Goal: Task Accomplishment & Management: Manage account settings

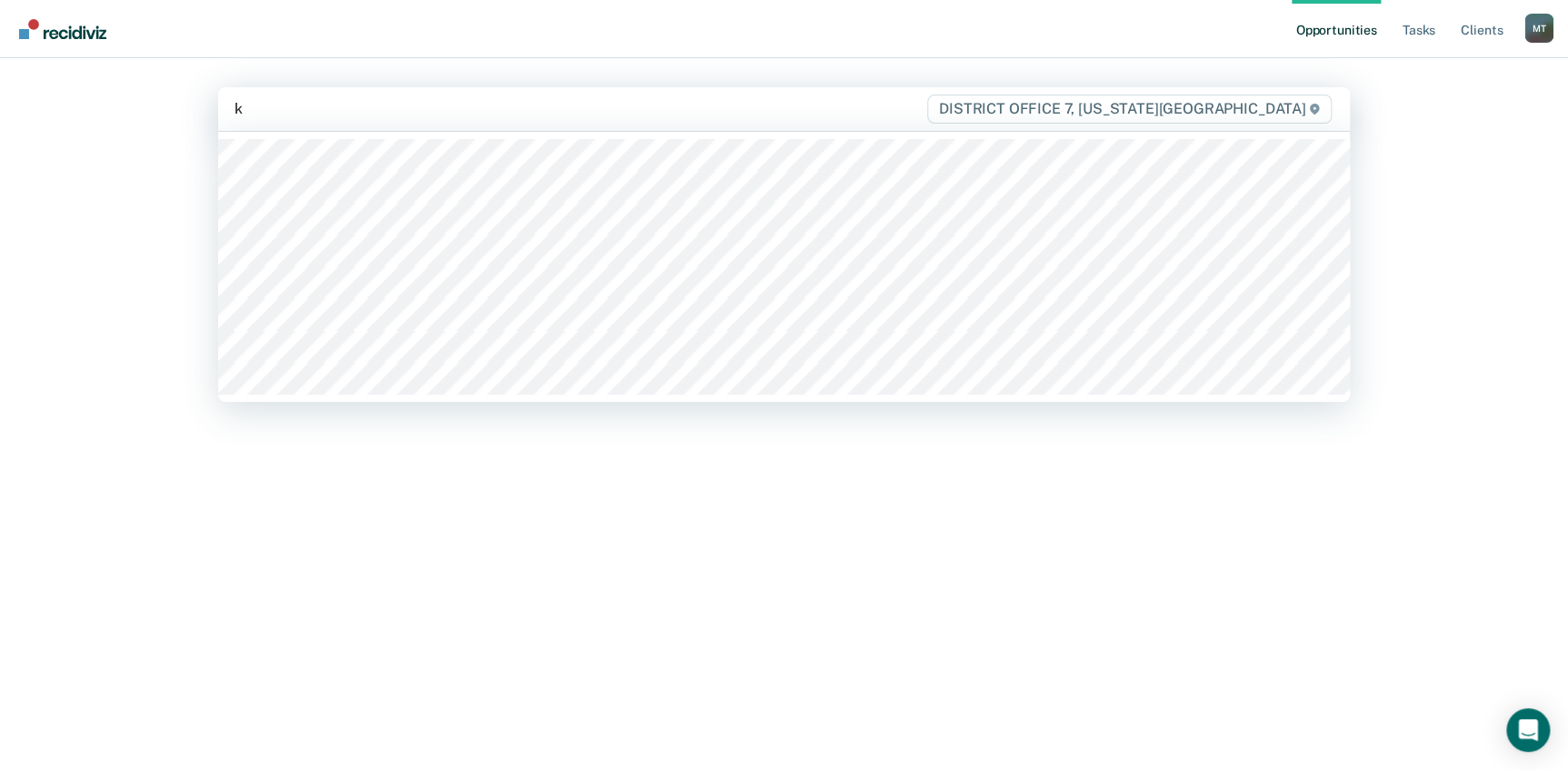
type input "ke"
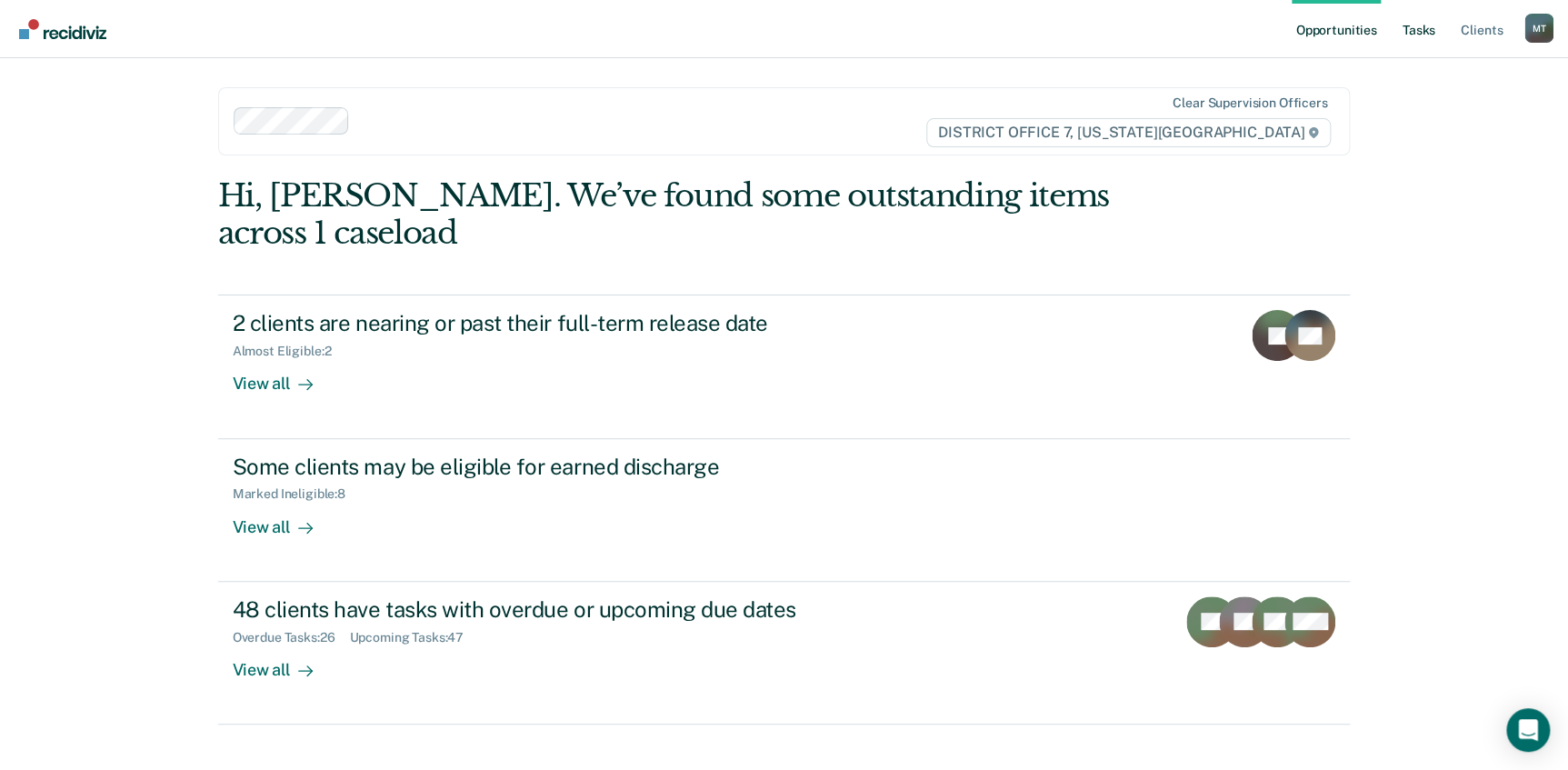
click at [1421, 28] on link "Tasks" at bounding box center [1419, 29] width 40 height 59
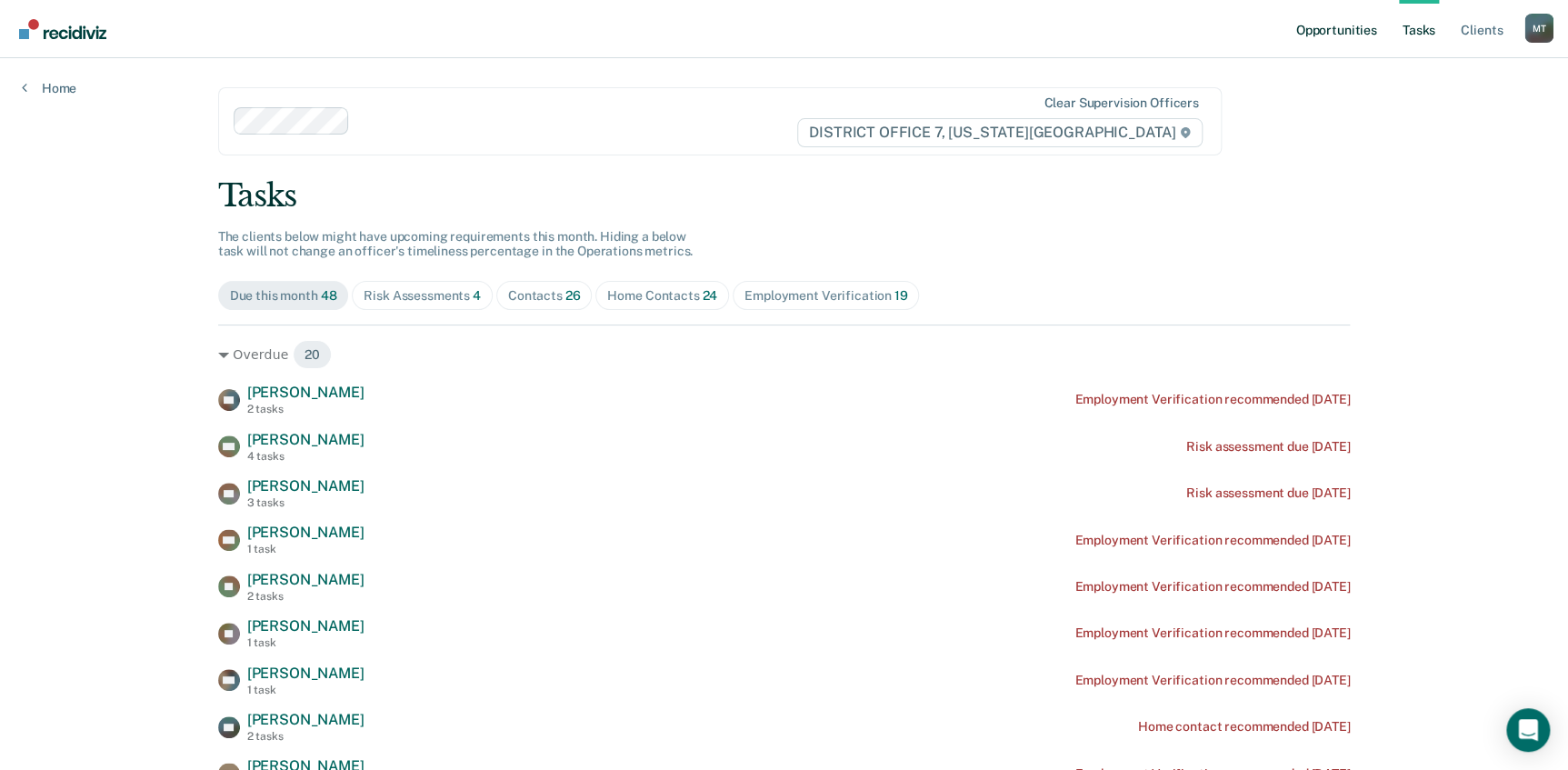
click at [1356, 26] on link "Opportunities" at bounding box center [1336, 29] width 88 height 59
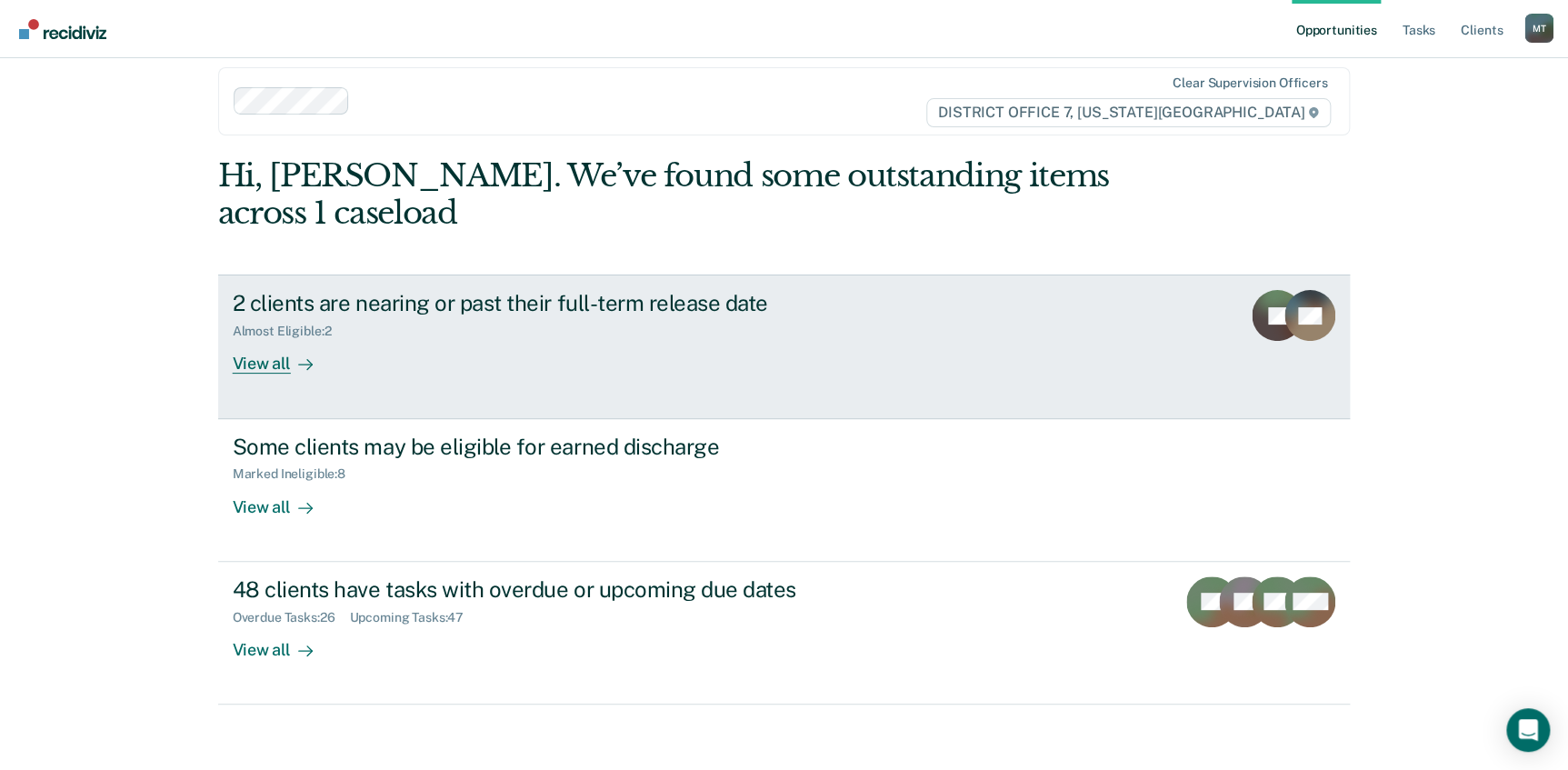
scroll to position [26, 0]
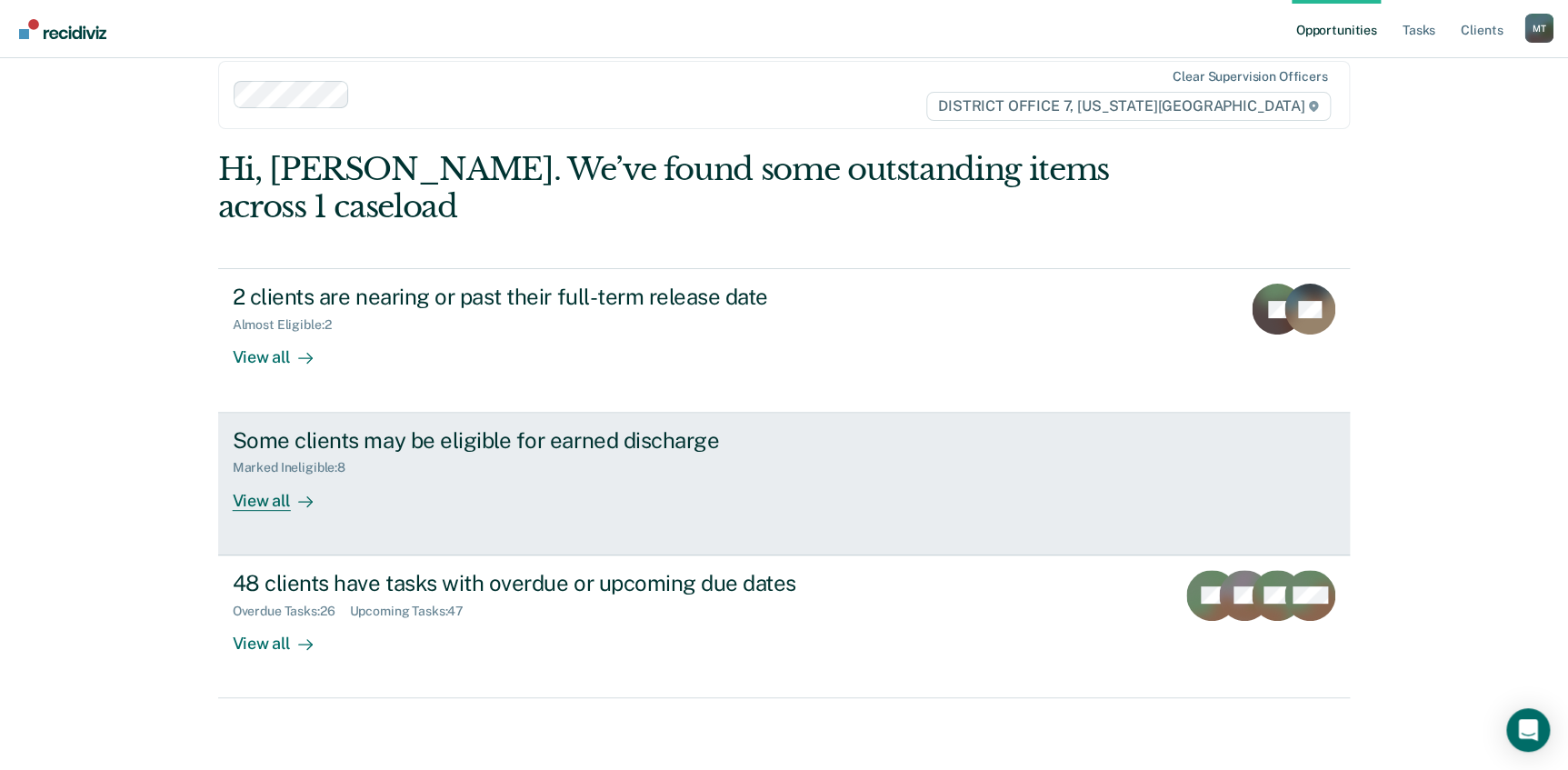
click at [256, 498] on div "View all" at bounding box center [283, 493] width 102 height 36
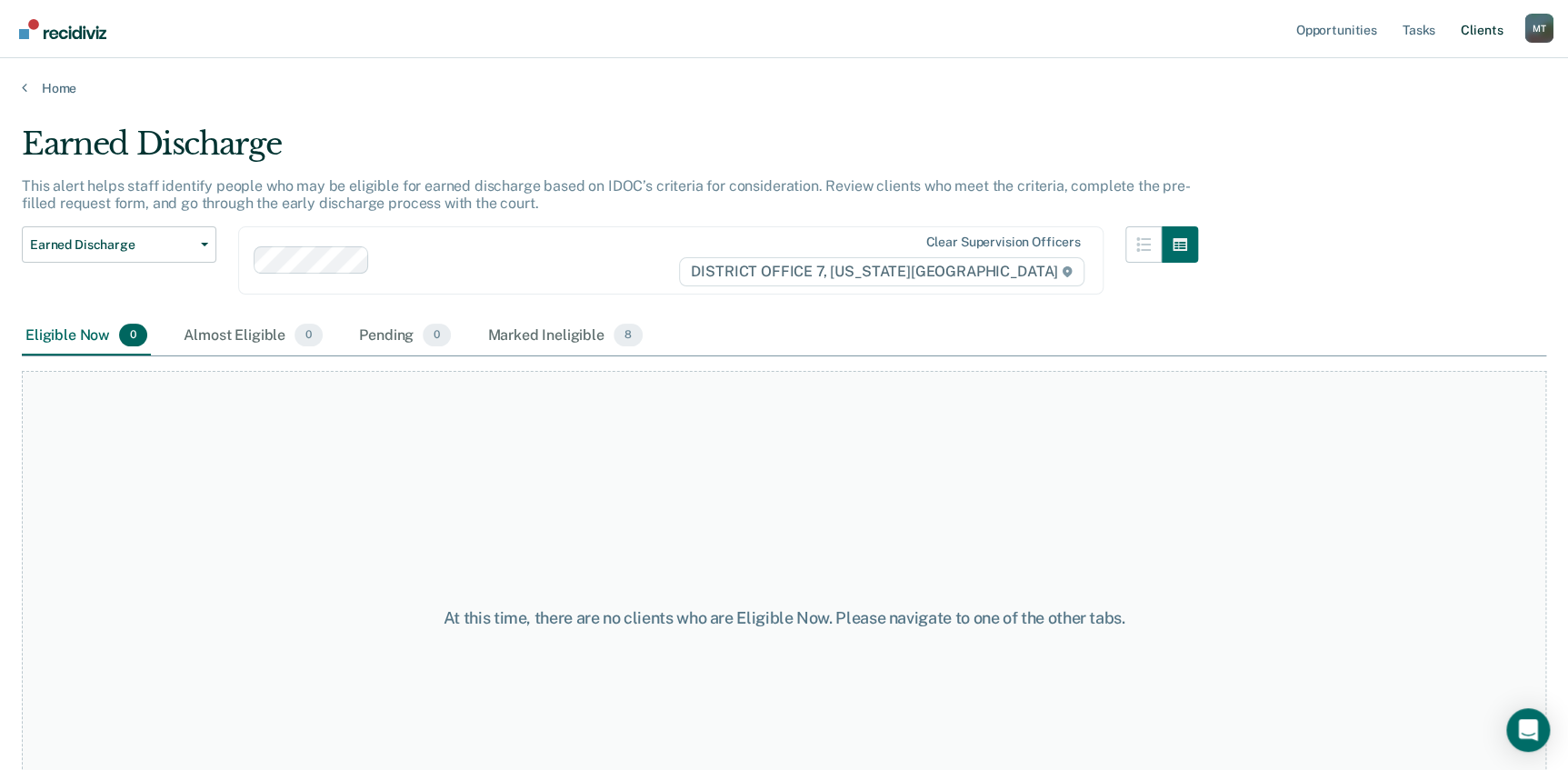
click at [1492, 26] on link "Client s" at bounding box center [1482, 29] width 49 height 59
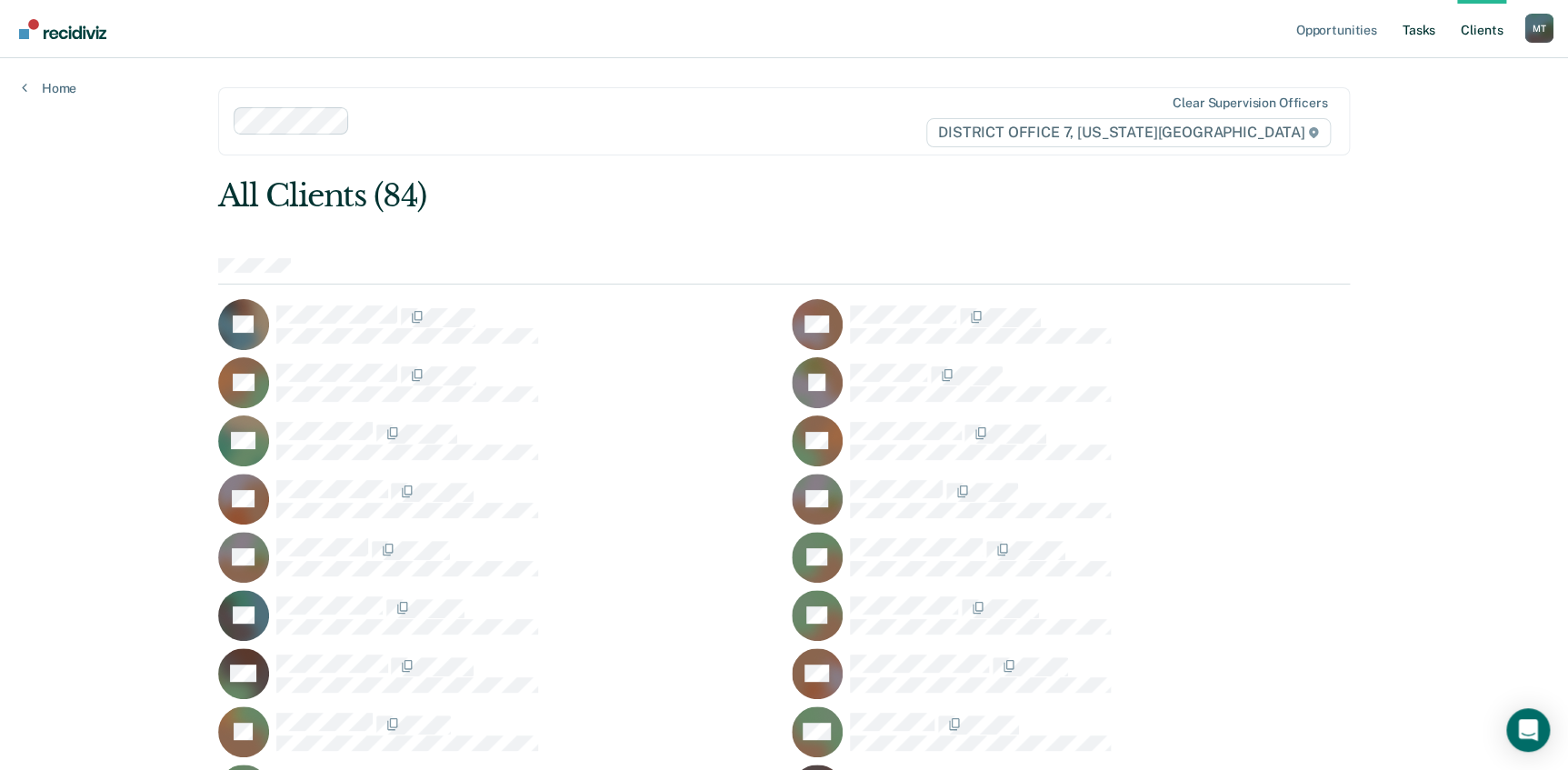
click at [1425, 30] on link "Tasks" at bounding box center [1419, 29] width 40 height 59
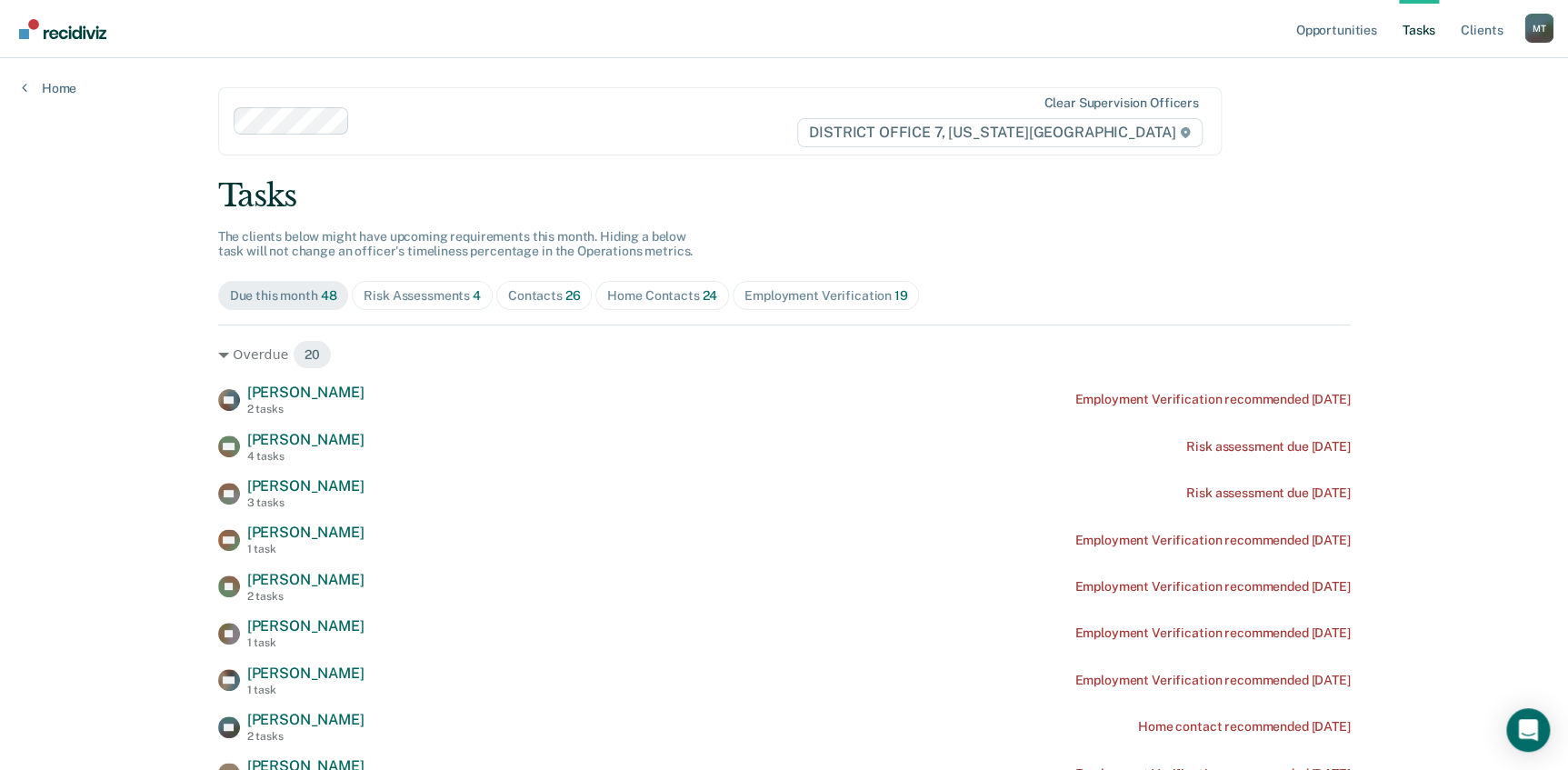
click at [813, 289] on div "Employment Verification 19" at bounding box center [826, 296] width 162 height 15
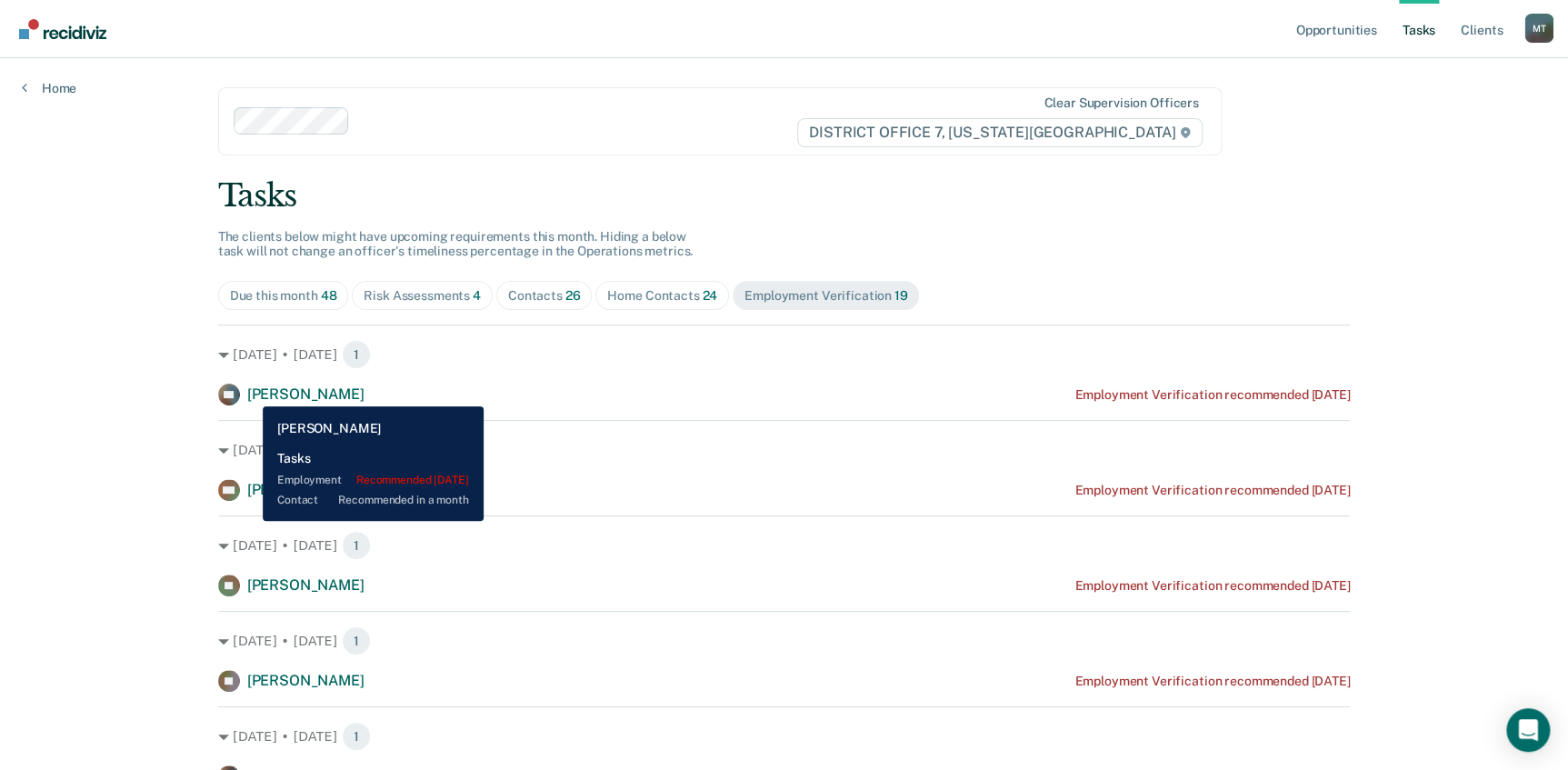
click at [252, 393] on span "[PERSON_NAME]" at bounding box center [306, 394] width 117 height 17
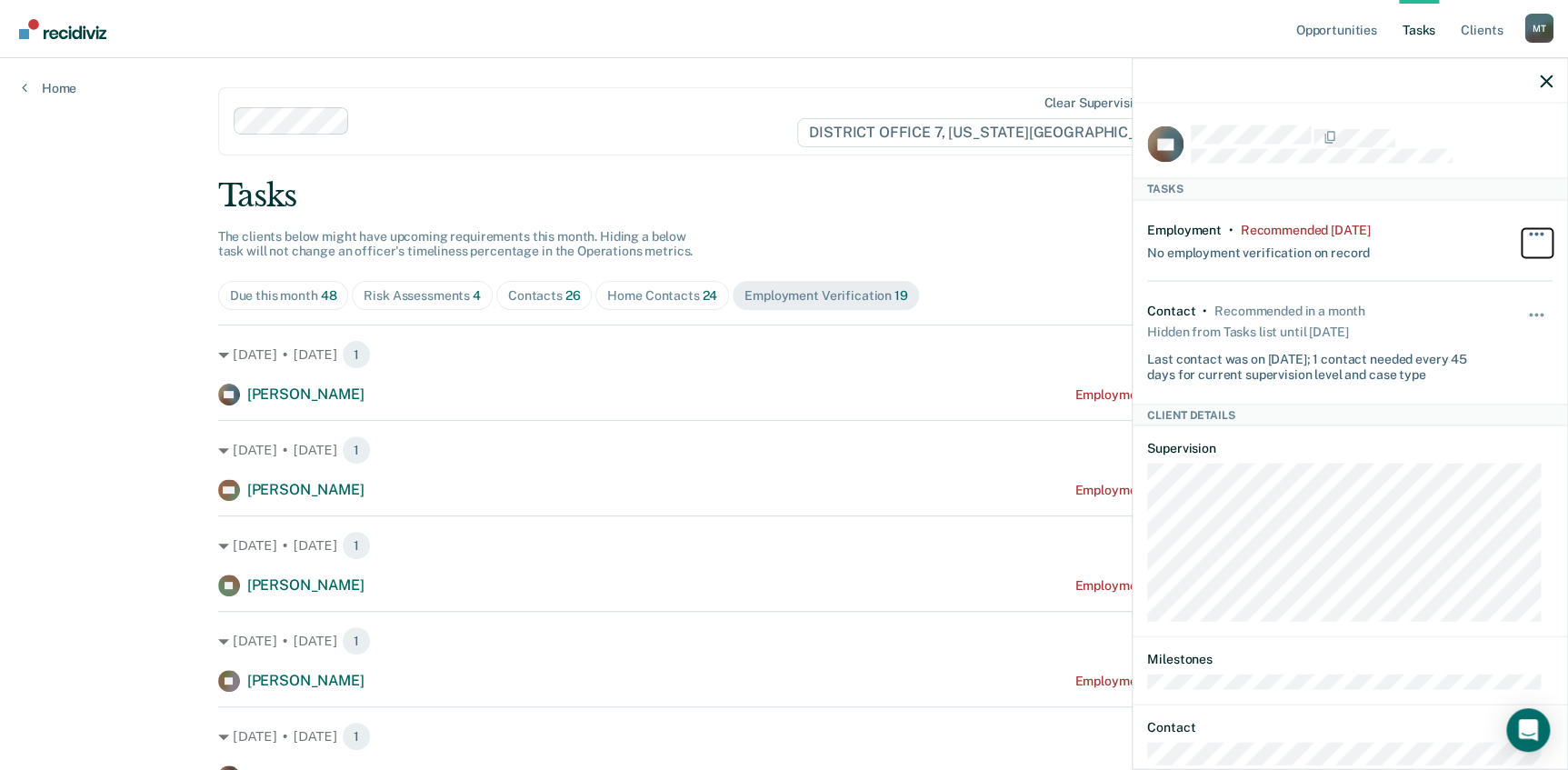
click at [1525, 230] on button "button" at bounding box center [1537, 243] width 31 height 29
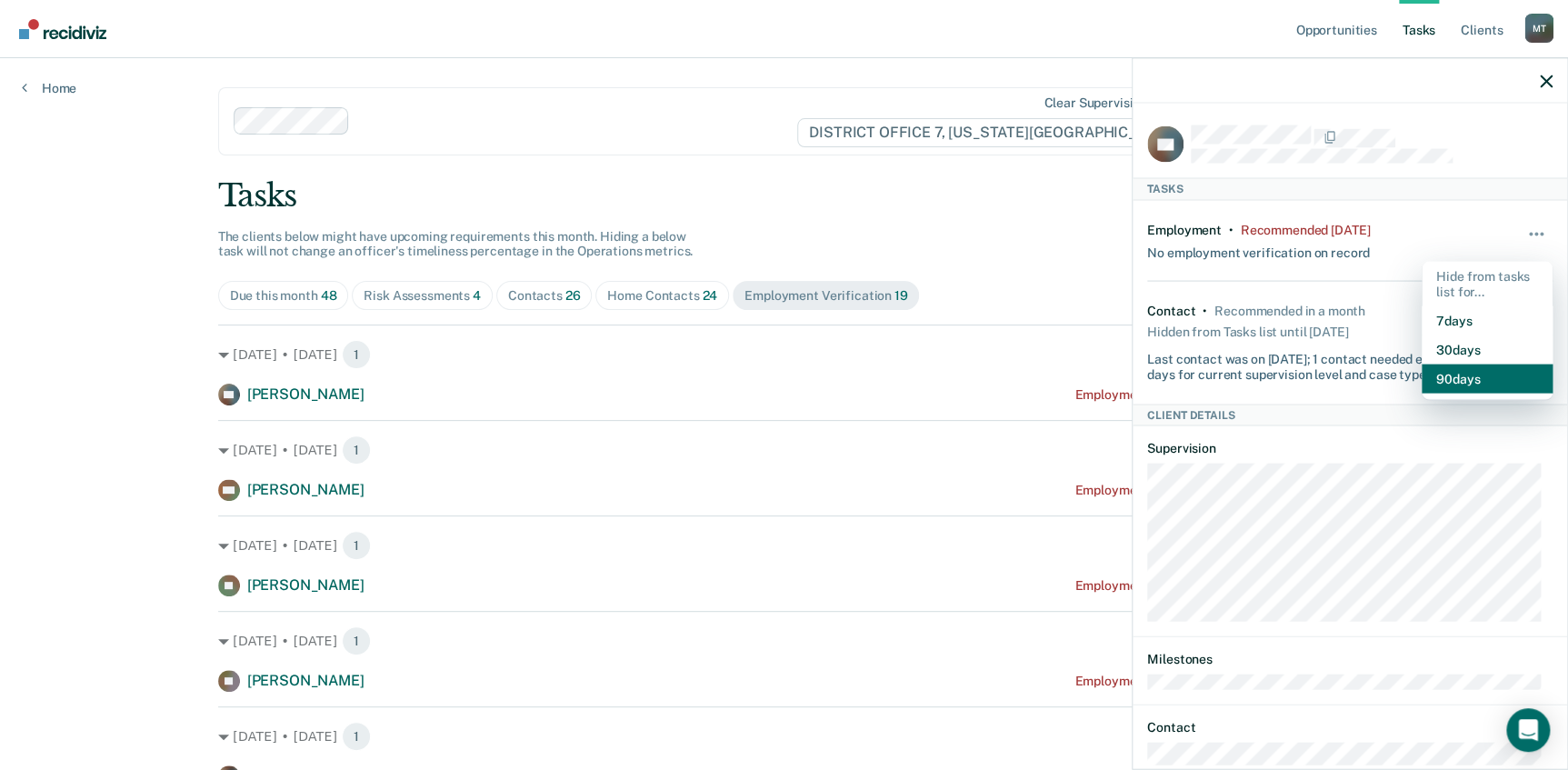
click at [1452, 373] on button "90 days" at bounding box center [1487, 379] width 131 height 29
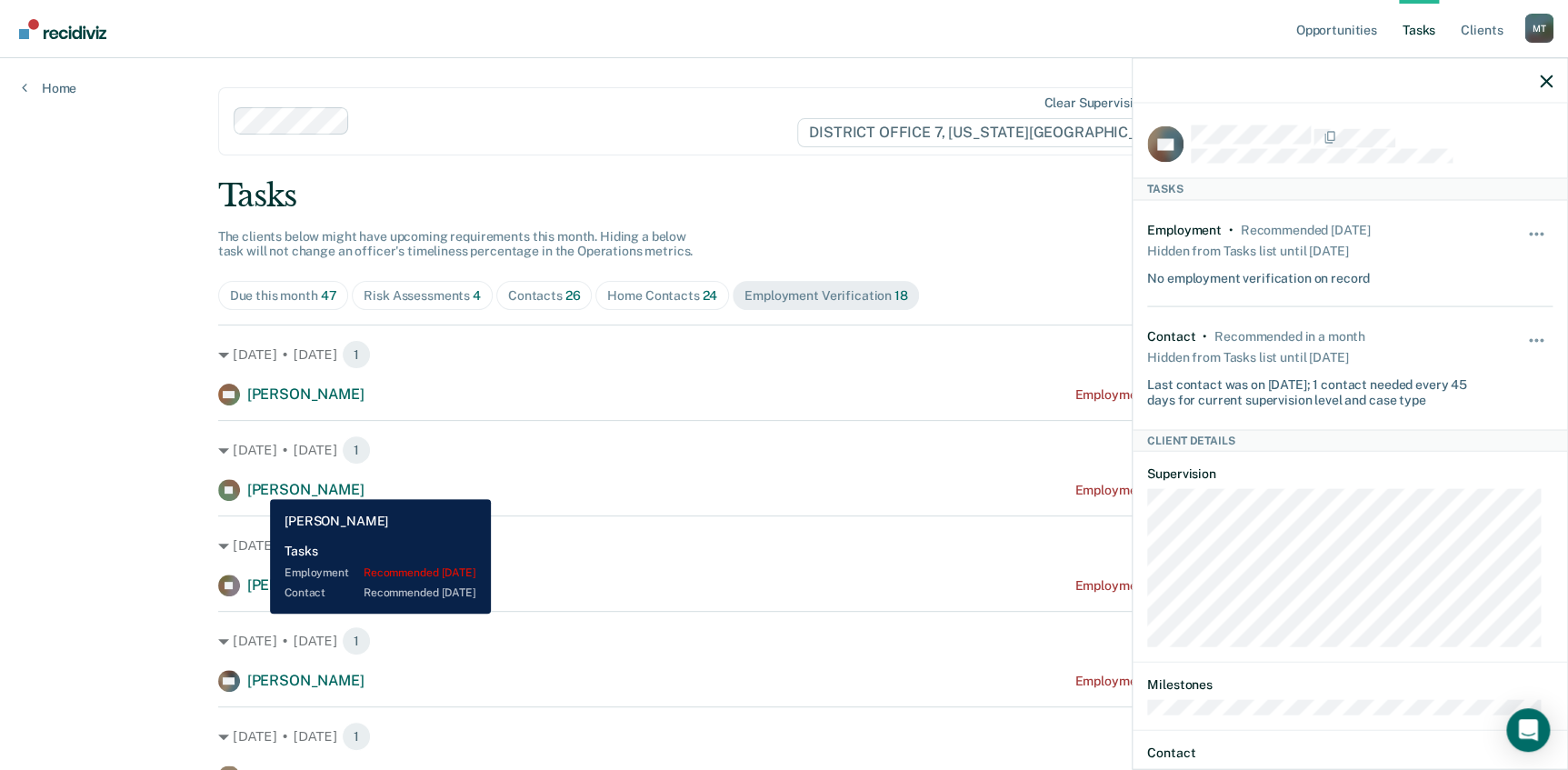
click at [256, 486] on span "[PERSON_NAME]" at bounding box center [306, 489] width 117 height 17
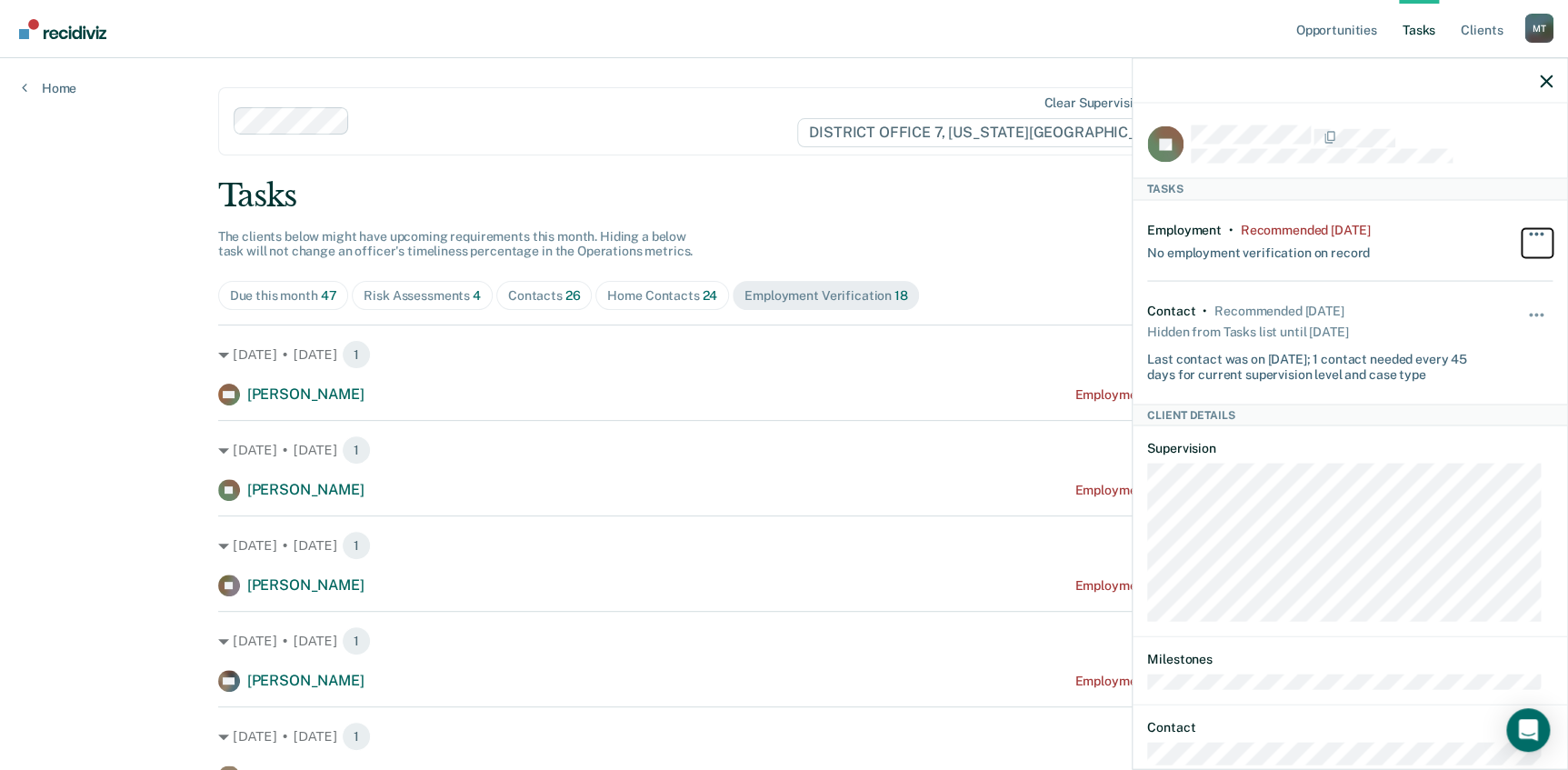
click at [1529, 230] on button "button" at bounding box center [1537, 243] width 31 height 29
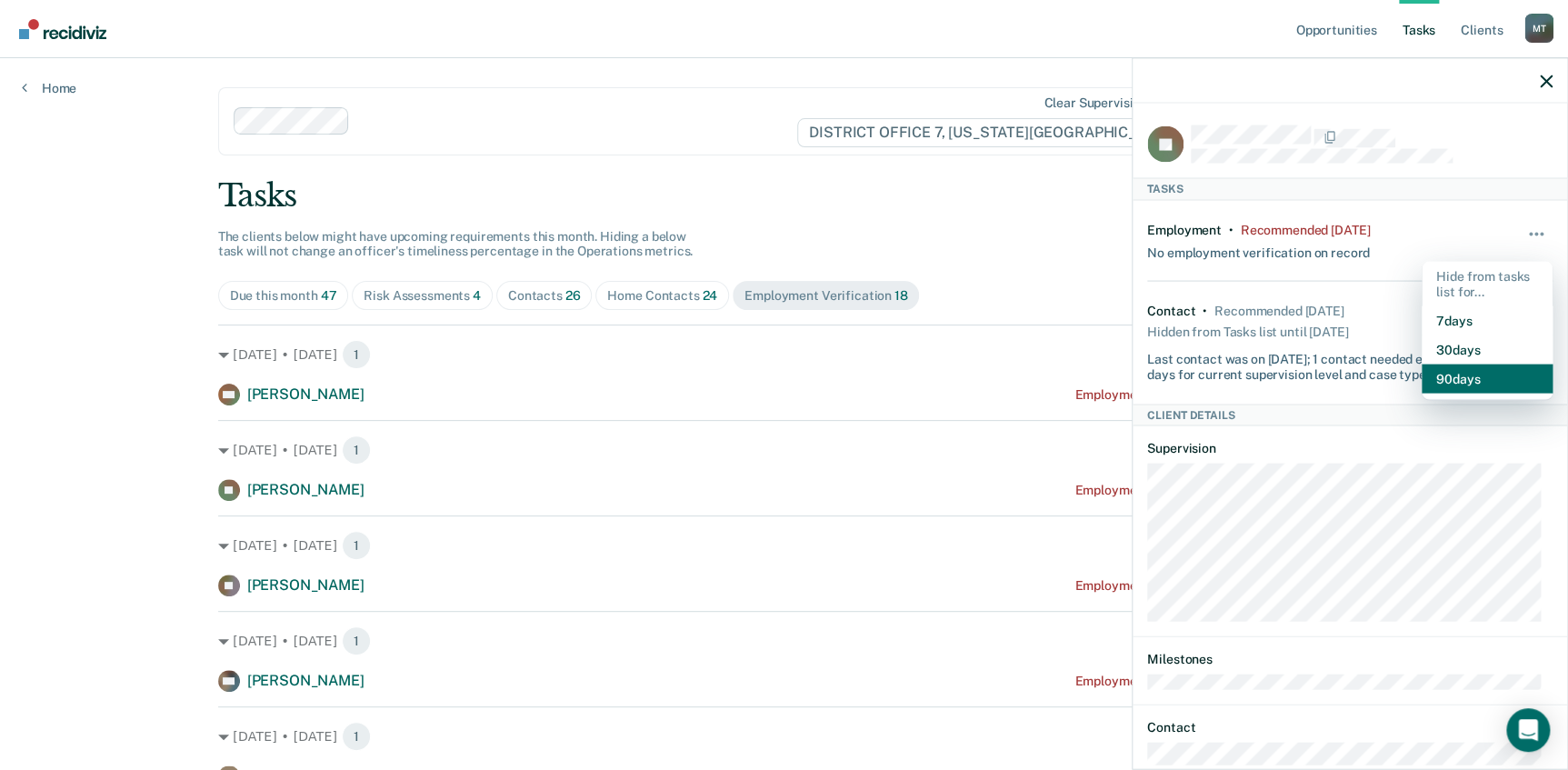
click at [1465, 376] on button "90 days" at bounding box center [1487, 379] width 131 height 29
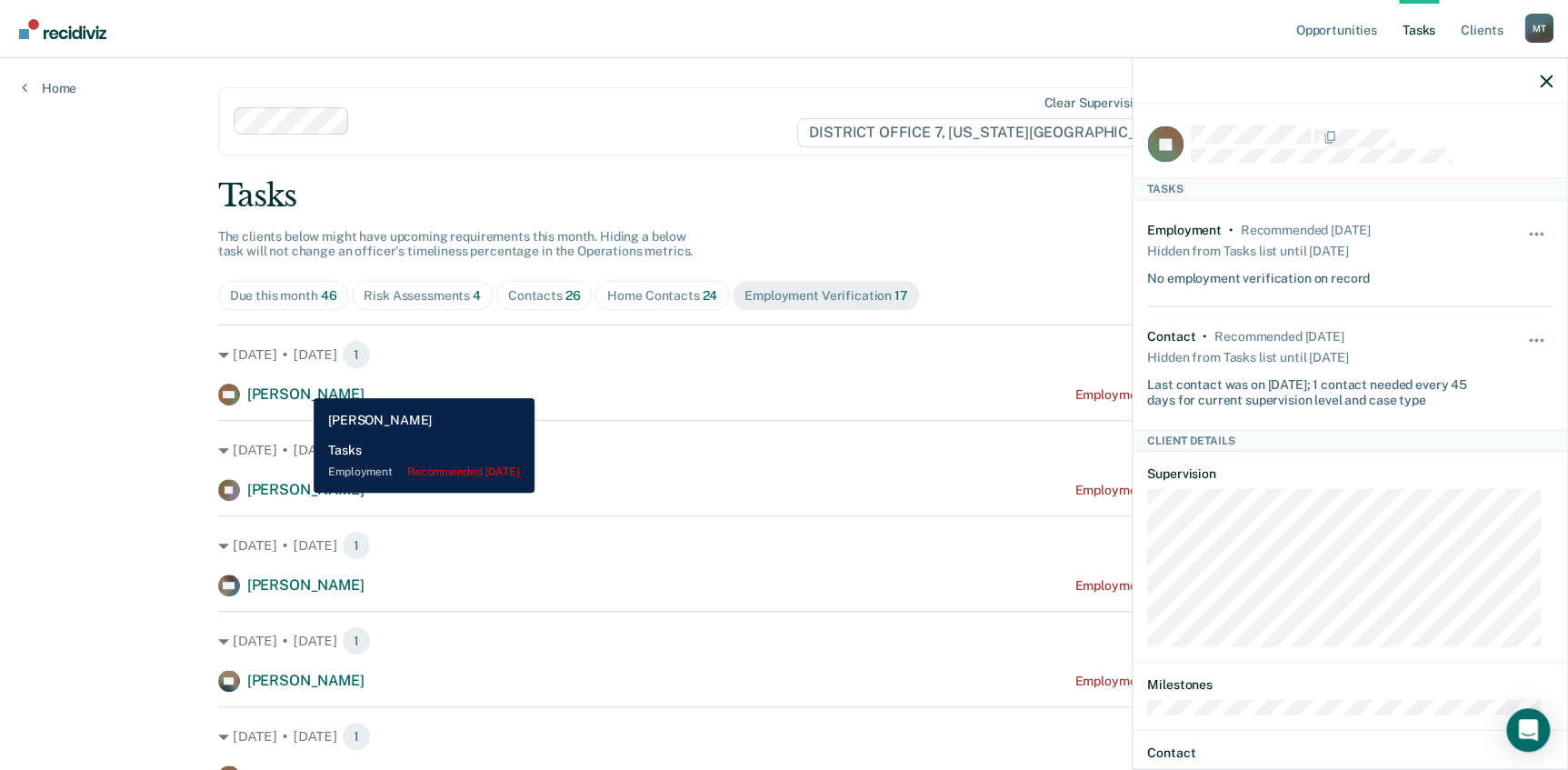
click at [300, 385] on span "[PERSON_NAME]" at bounding box center [306, 394] width 117 height 17
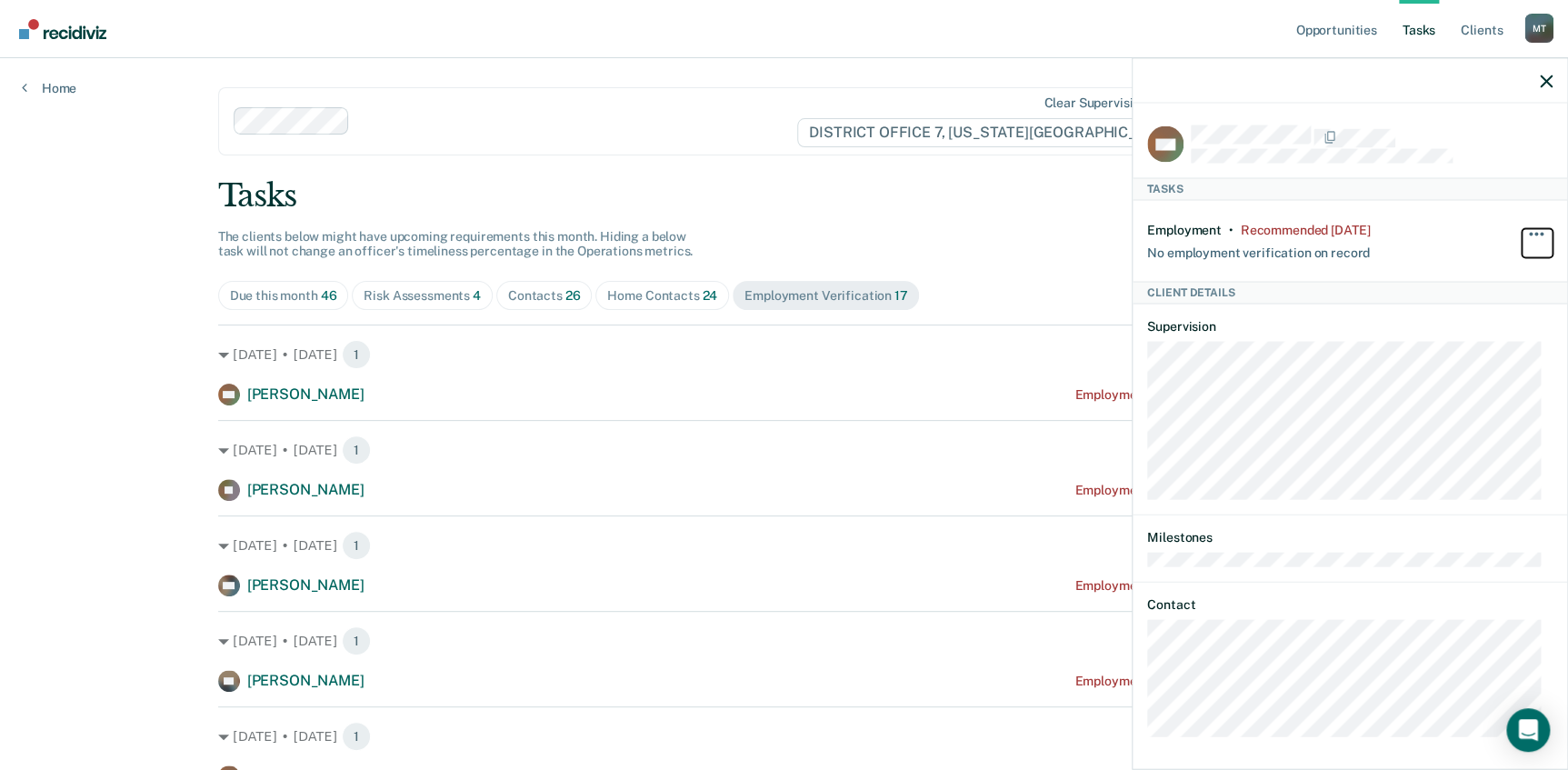
click at [1525, 231] on button "button" at bounding box center [1537, 243] width 31 height 29
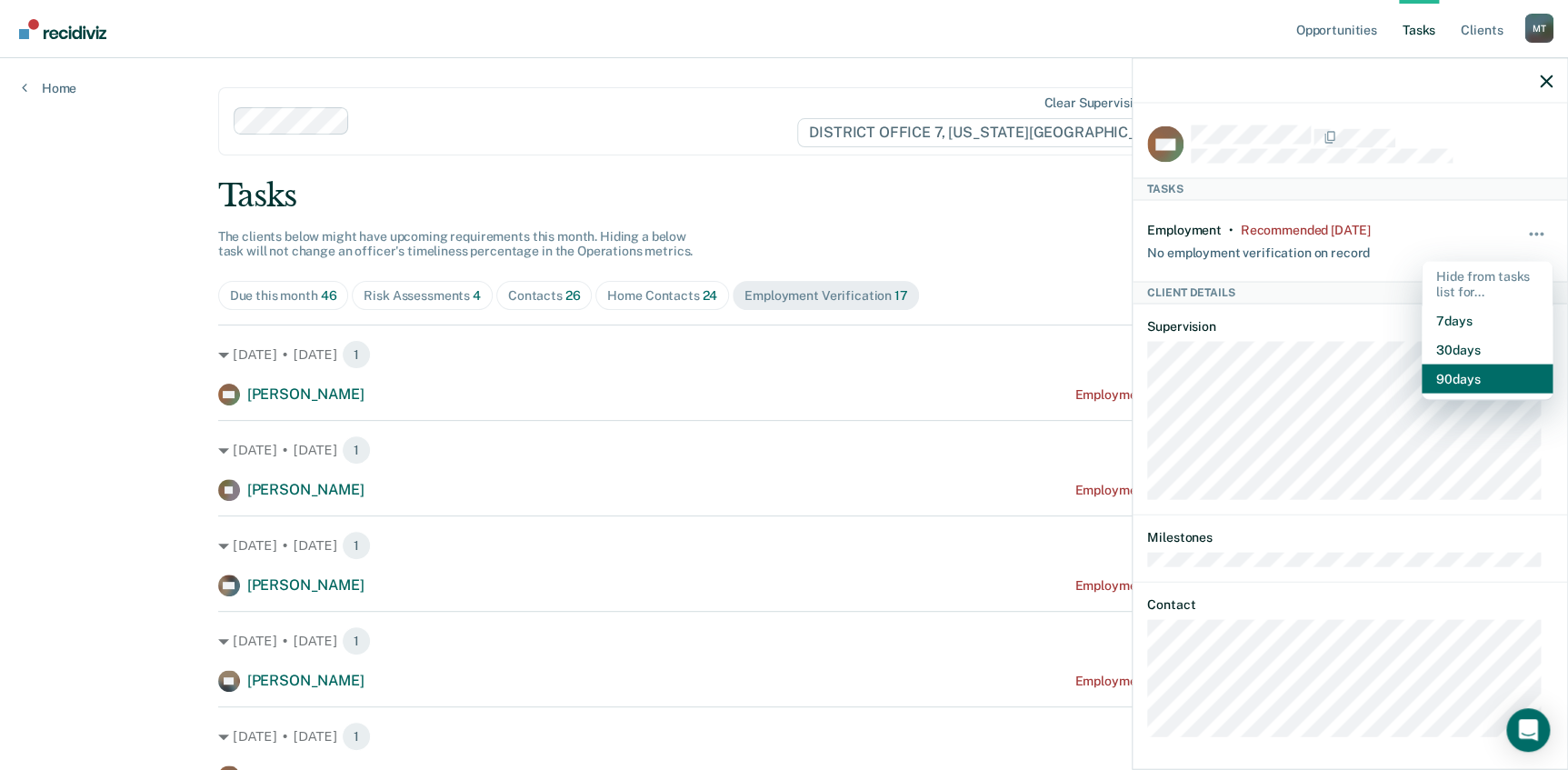
click at [1474, 373] on button "90 days" at bounding box center [1487, 379] width 131 height 29
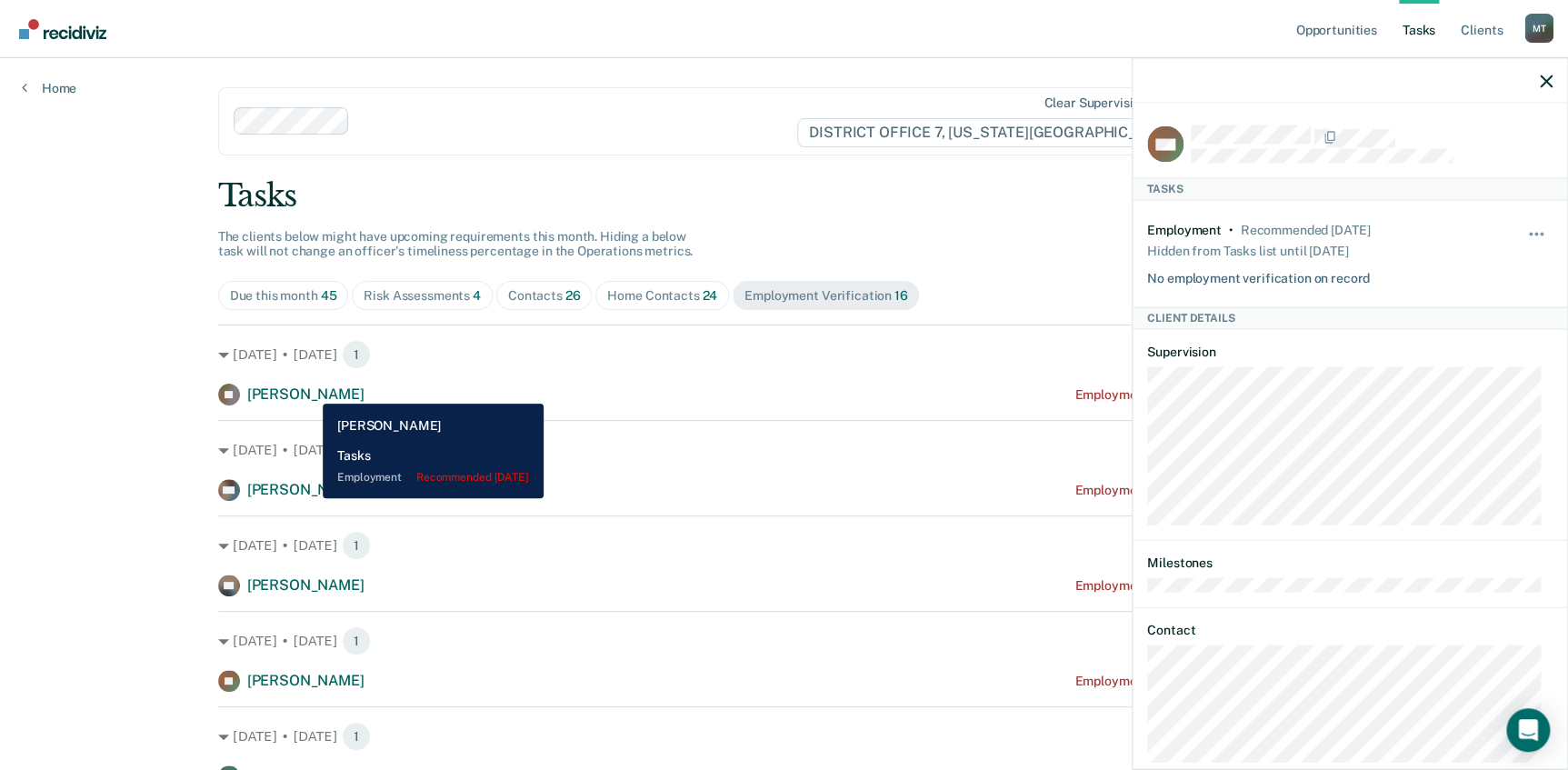
click at [309, 390] on span "[PERSON_NAME]" at bounding box center [306, 394] width 117 height 17
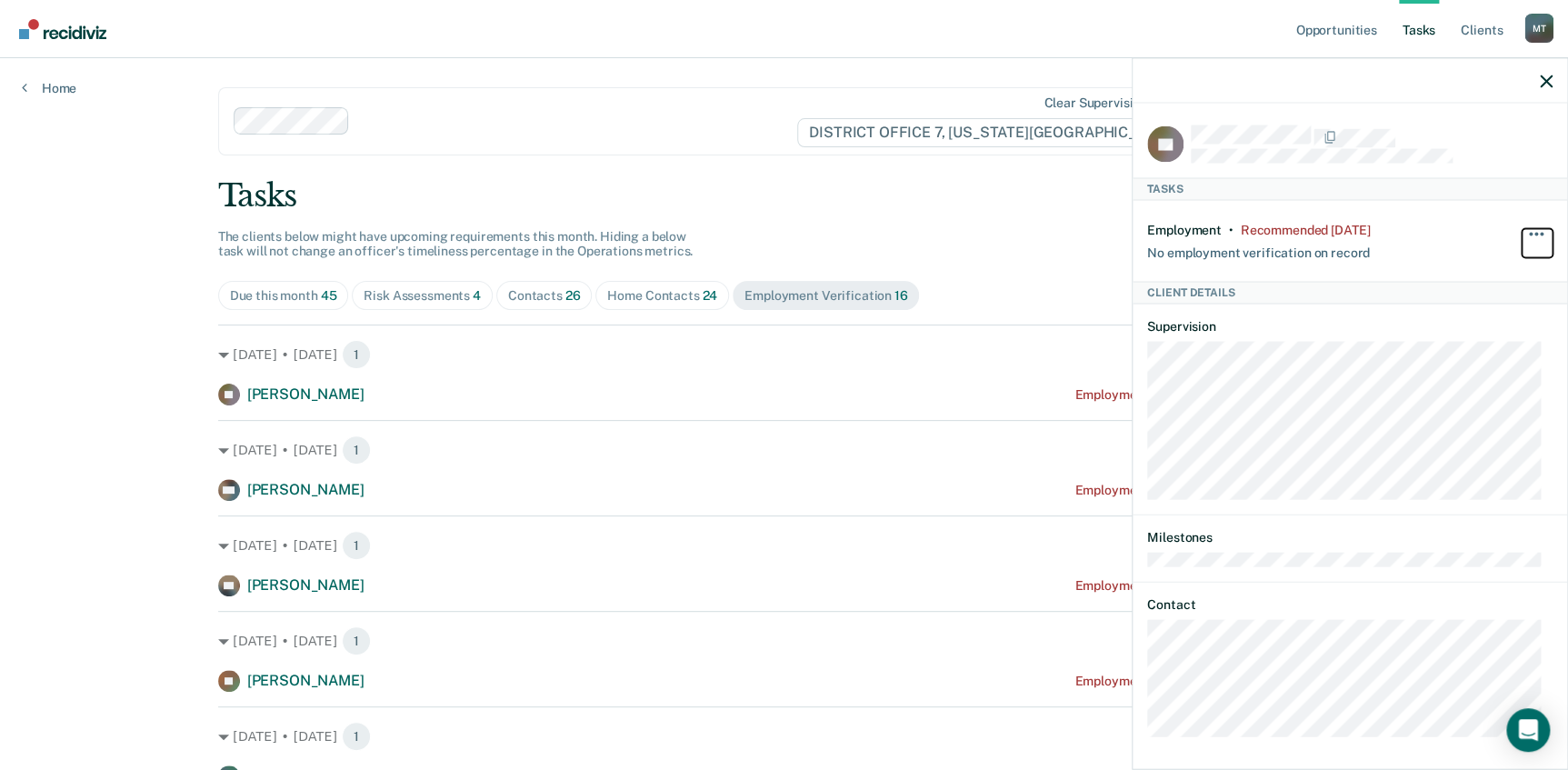
click at [1528, 229] on button "button" at bounding box center [1537, 243] width 31 height 29
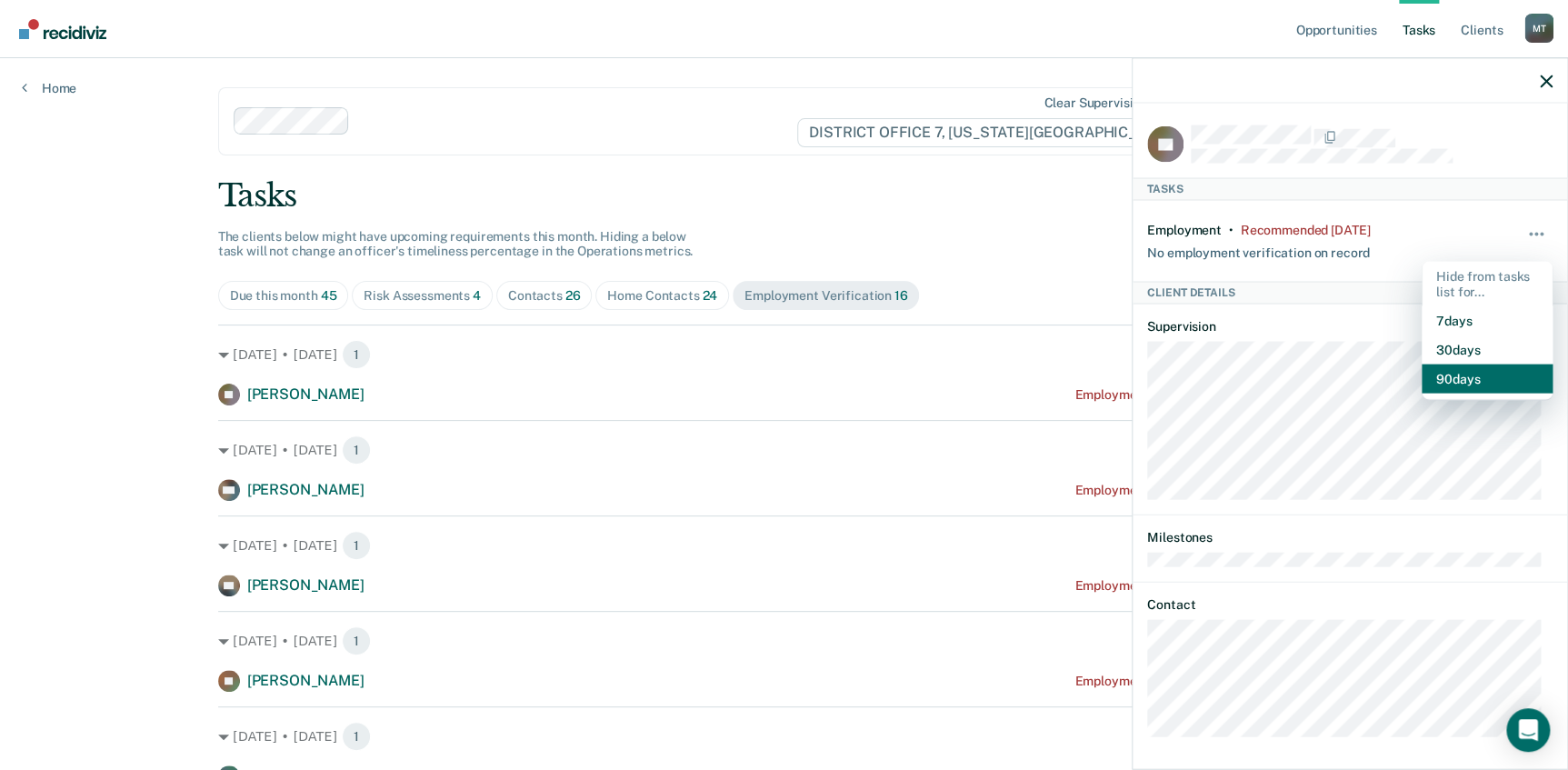
click at [1462, 376] on button "90 days" at bounding box center [1487, 379] width 131 height 29
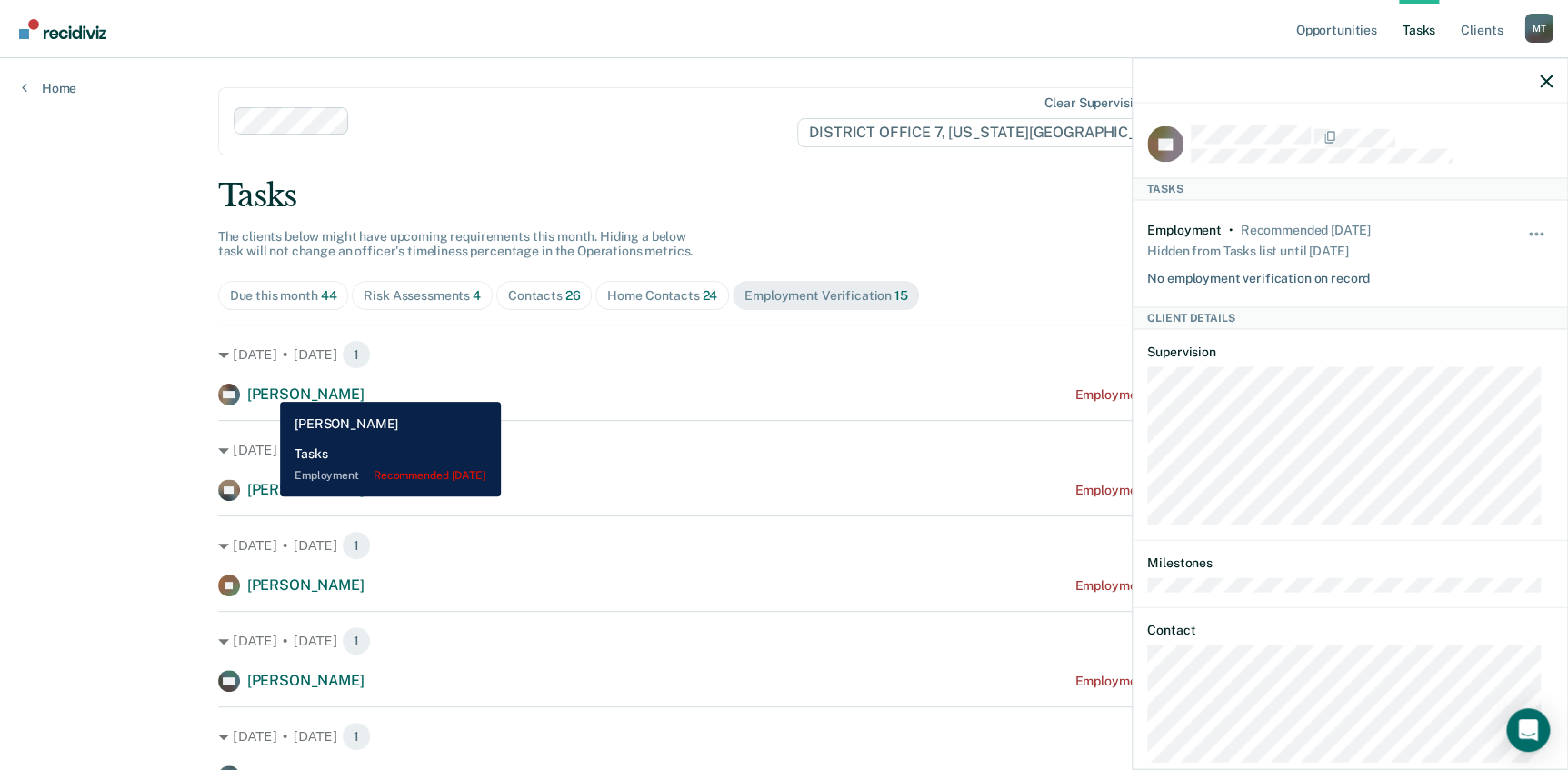
click at [266, 388] on span "[PERSON_NAME]" at bounding box center [306, 394] width 117 height 17
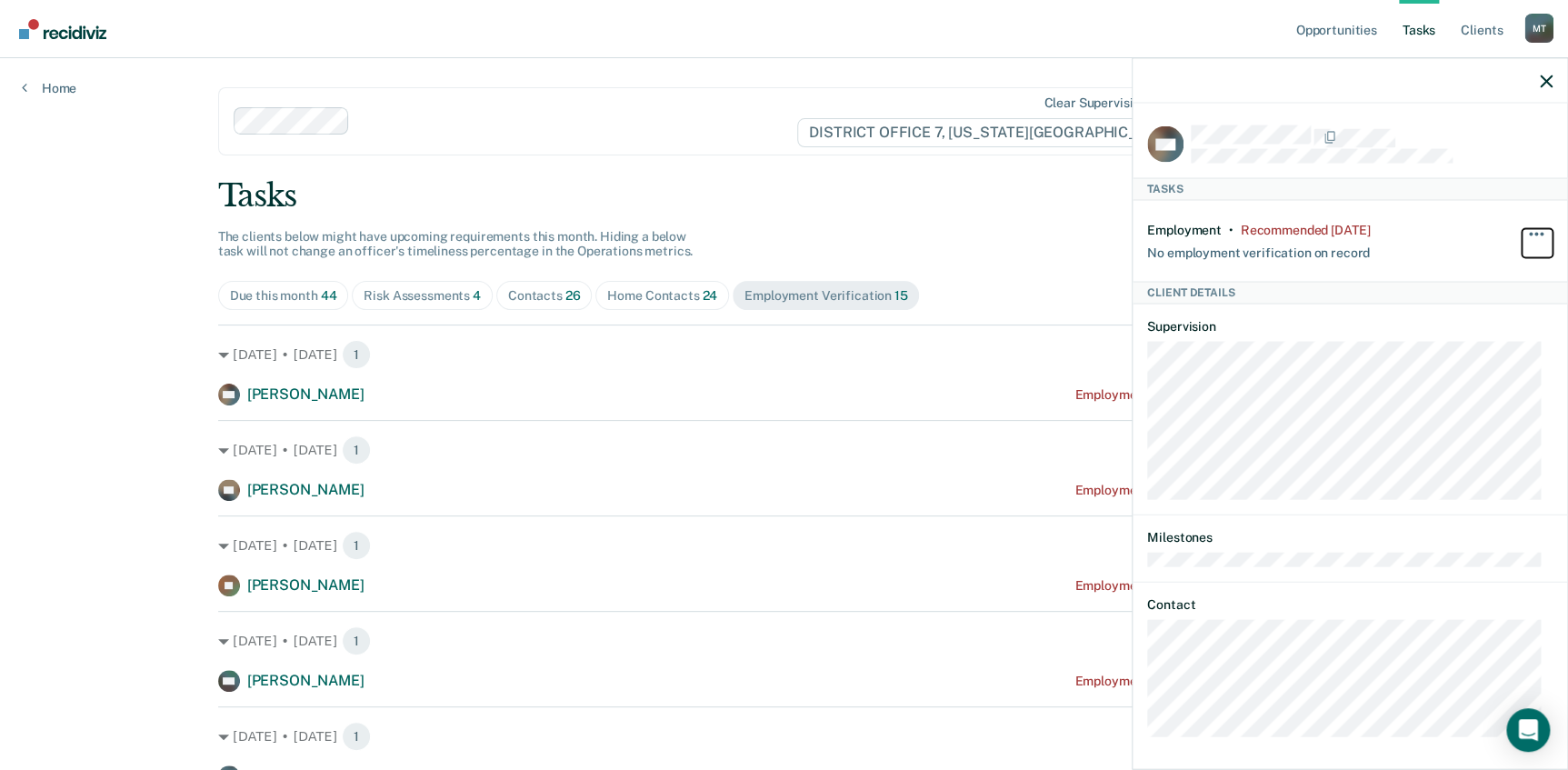
click at [1535, 231] on span "button" at bounding box center [1537, 233] width 4 height 4
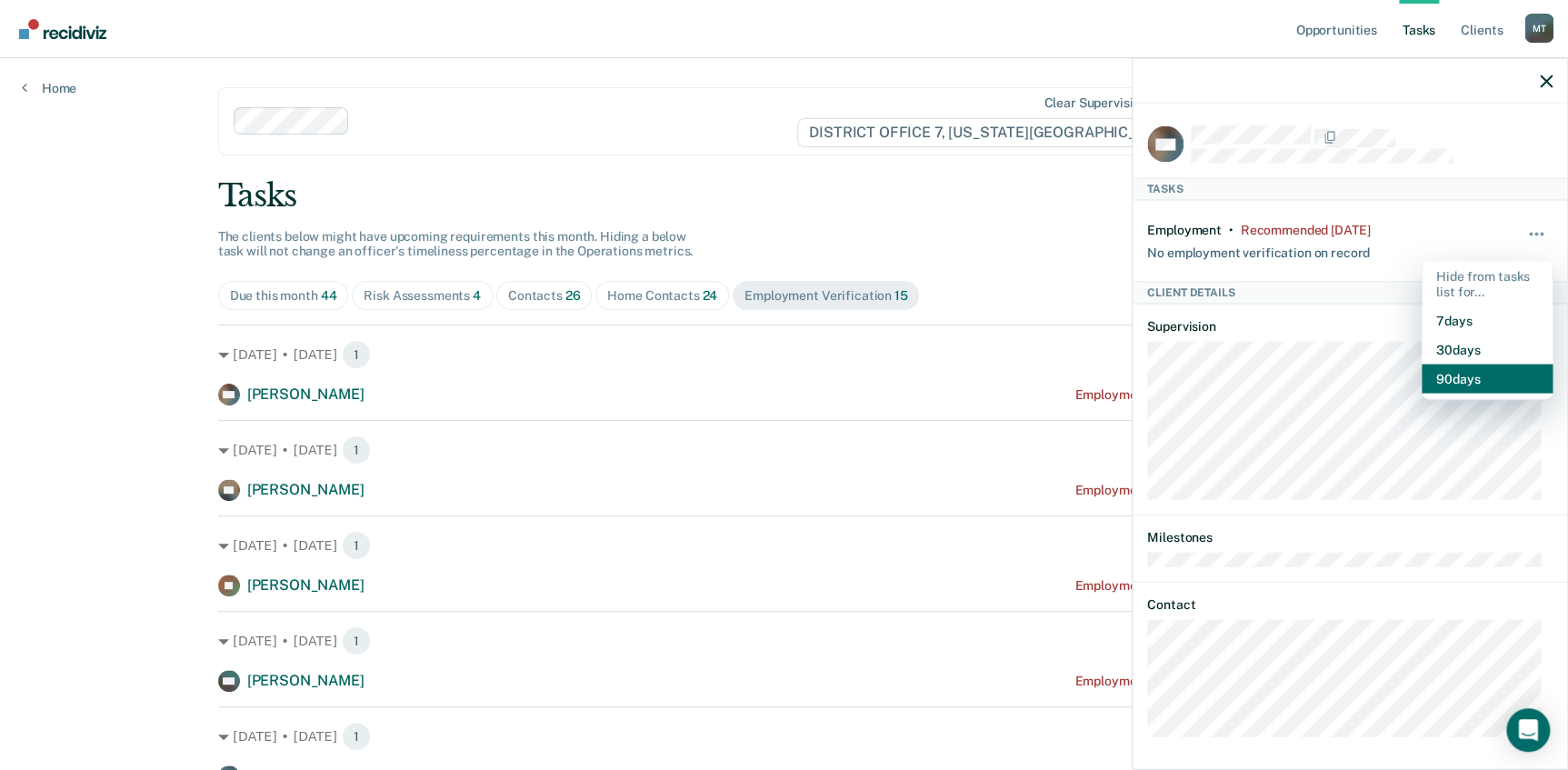
click at [1459, 375] on button "90 days" at bounding box center [1487, 379] width 131 height 29
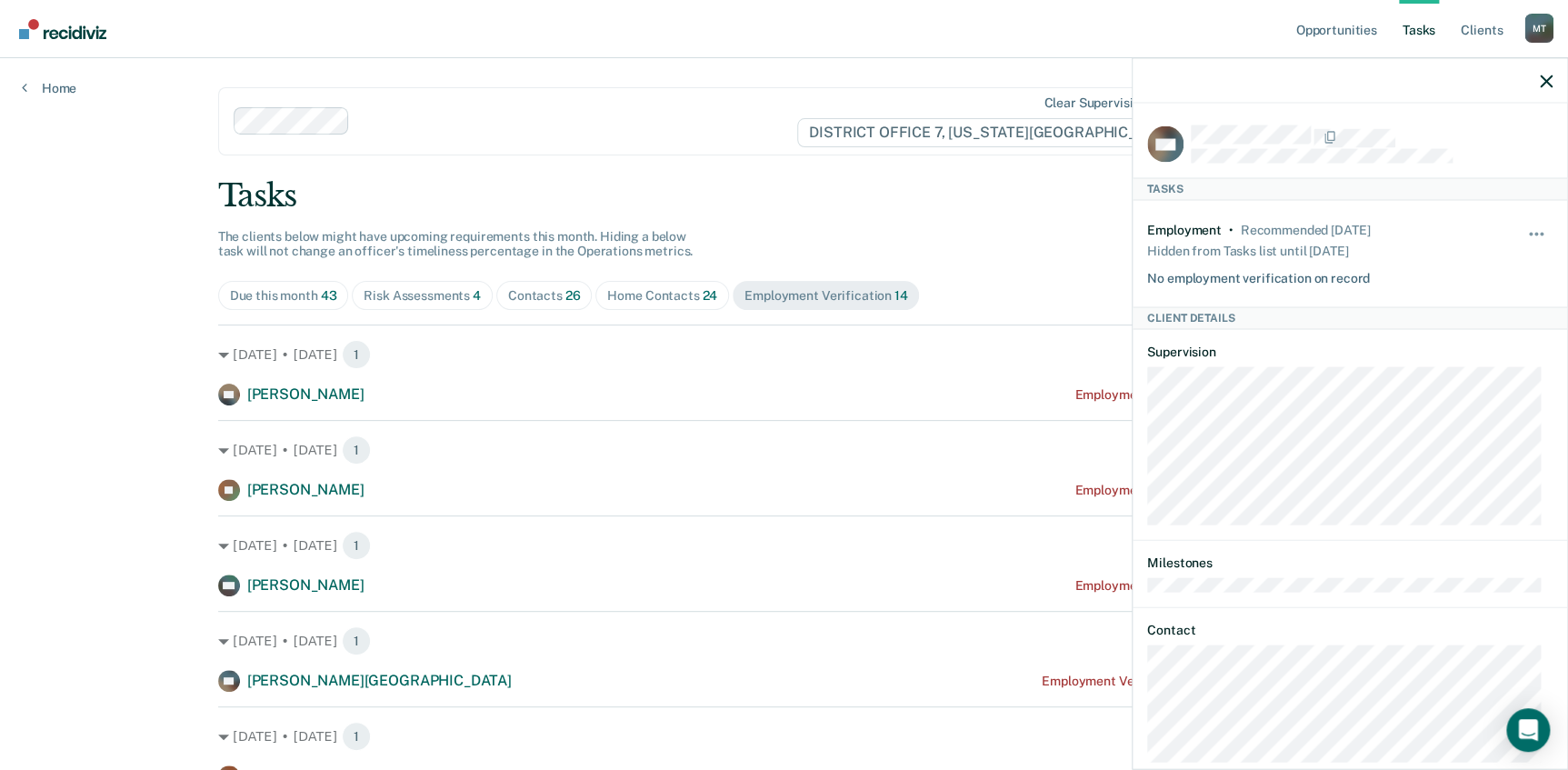
click at [300, 391] on span "[PERSON_NAME]" at bounding box center [306, 394] width 117 height 17
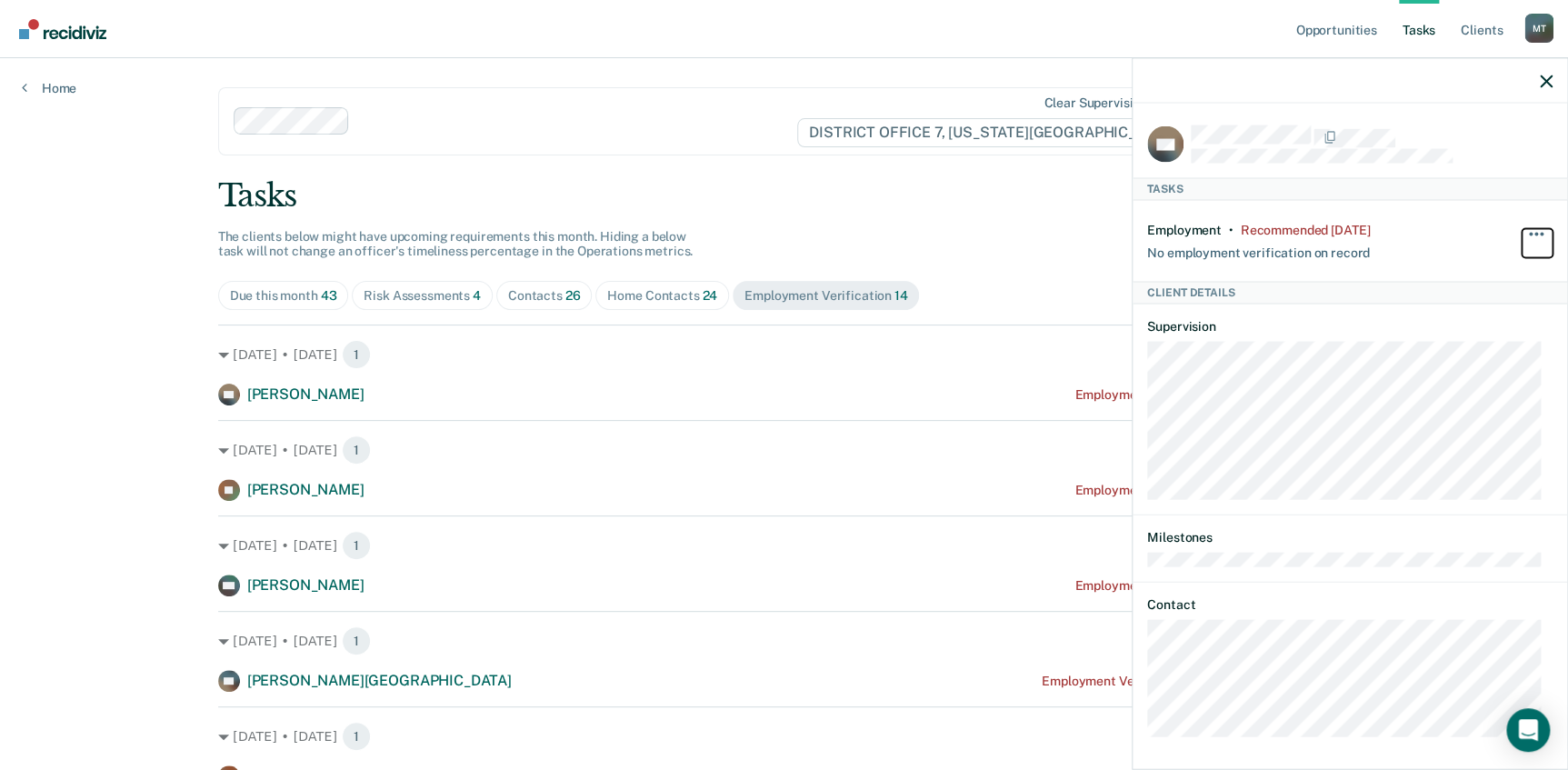
click at [1522, 229] on button "button" at bounding box center [1537, 243] width 31 height 29
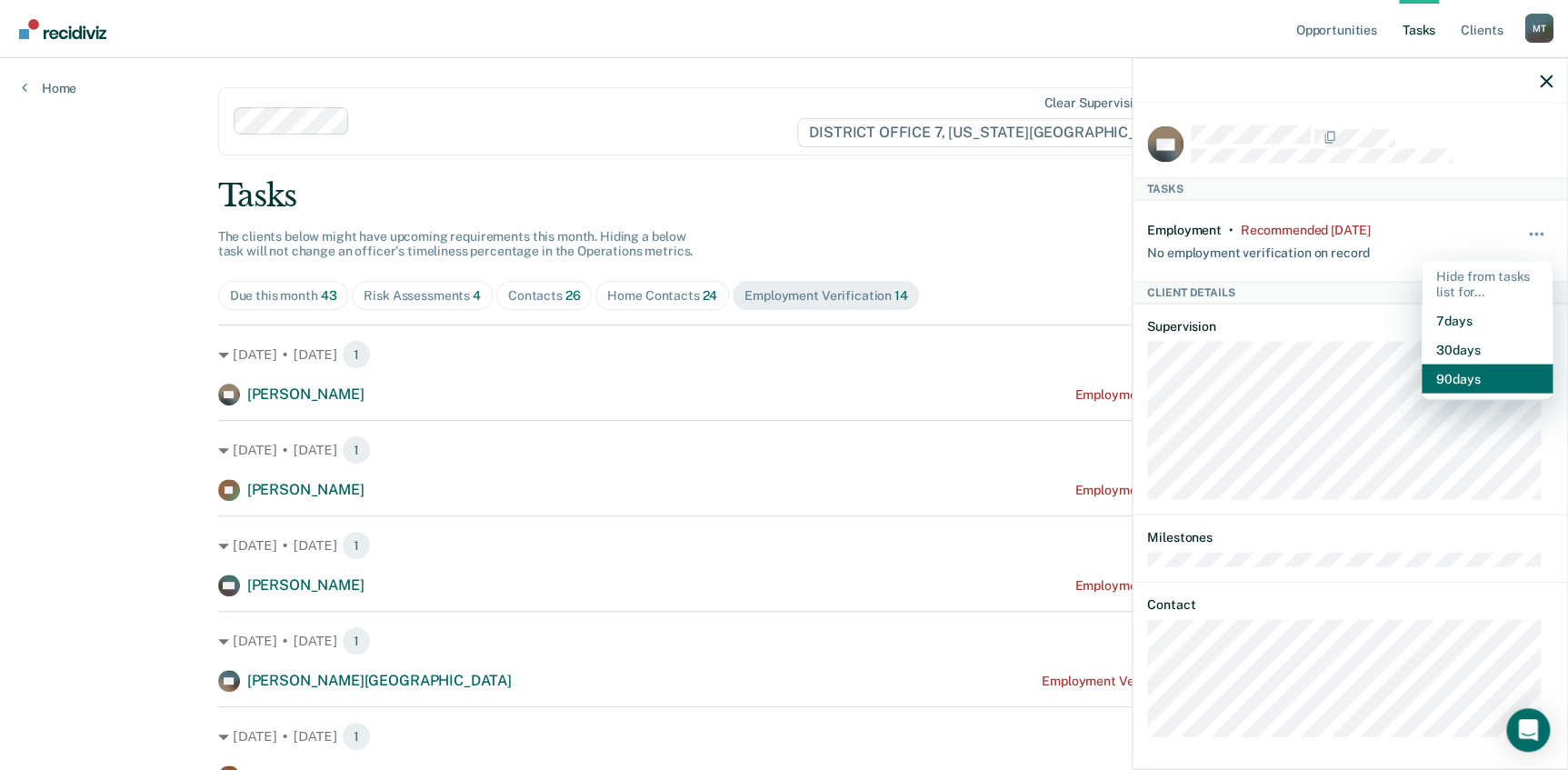
click at [1442, 373] on button "90 days" at bounding box center [1487, 379] width 131 height 29
